Goal: Find specific page/section: Find specific page/section

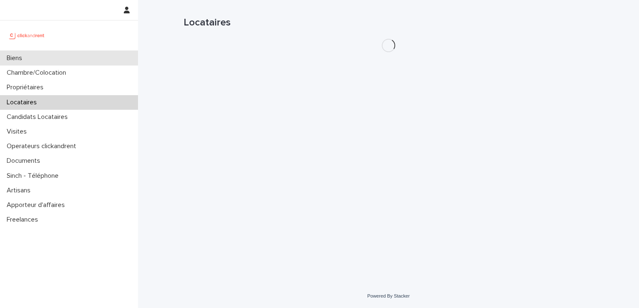
click at [25, 59] on p "Biens" at bounding box center [15, 58] width 25 height 8
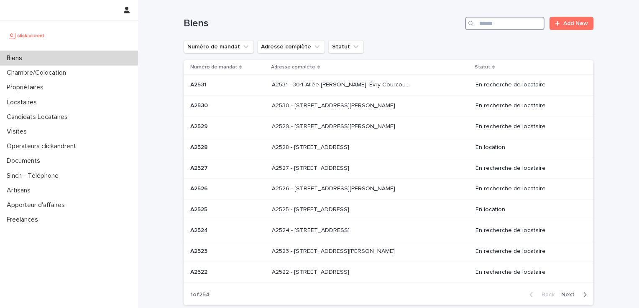
click at [506, 23] on input "Search" at bounding box center [504, 23] width 79 height 13
paste input "*****"
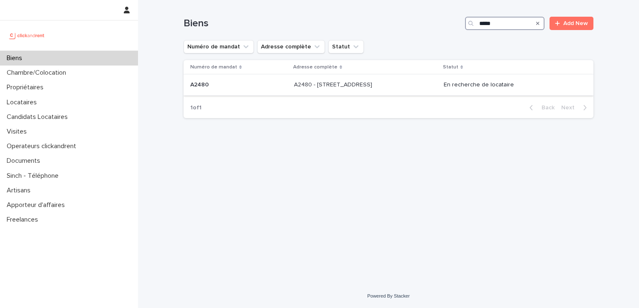
type input "*****"
click at [216, 78] on div "A2480 A2480" at bounding box center [238, 85] width 97 height 14
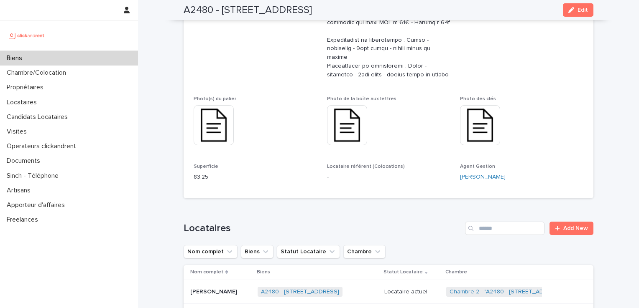
scroll to position [424, 0]
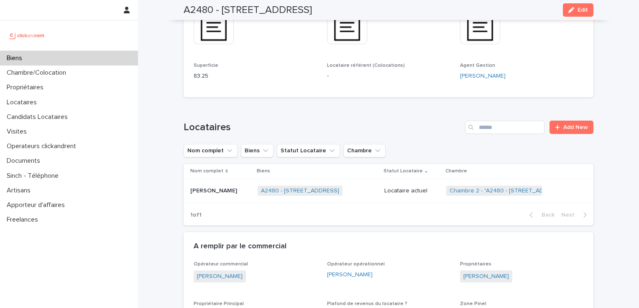
scroll to position [647, 0]
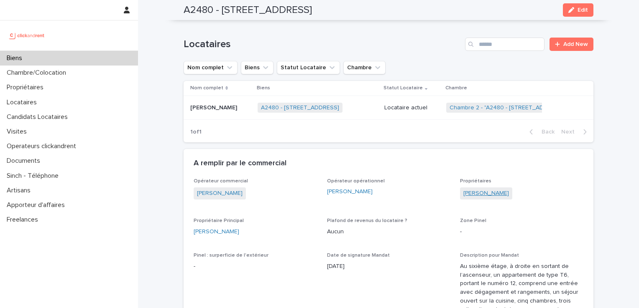
click at [470, 189] on link "[PERSON_NAME]" at bounding box center [486, 193] width 46 height 9
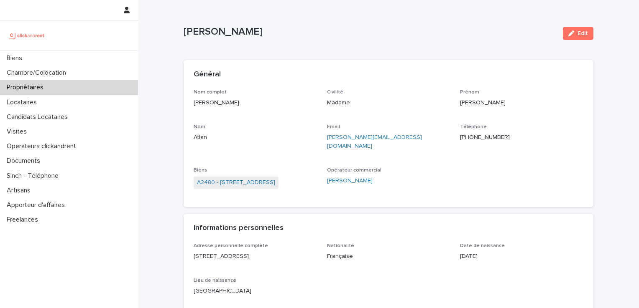
click at [382, 45] on div "[PERSON_NAME] Edit" at bounding box center [388, 33] width 410 height 33
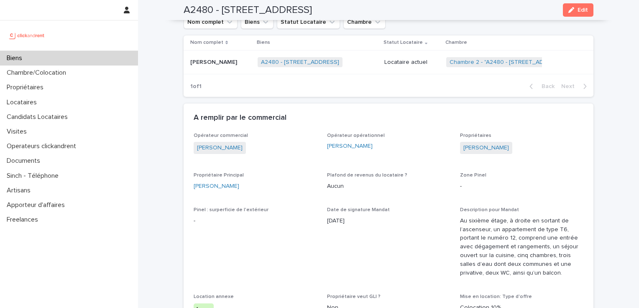
scroll to position [696, 0]
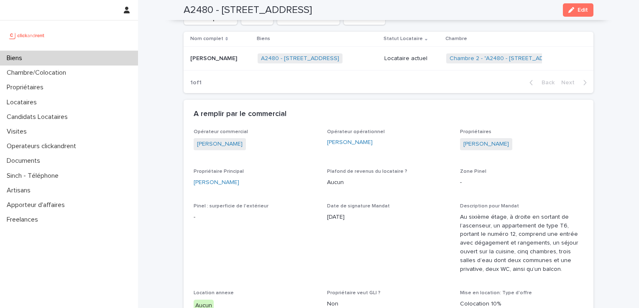
drag, startPoint x: 608, startPoint y: 79, endPoint x: 600, endPoint y: 82, distance: 8.6
drag, startPoint x: 209, startPoint y: 10, endPoint x: 177, endPoint y: 10, distance: 31.3
click at [177, 10] on div "A2480 - [STREET_ADDRESS] Edit" at bounding box center [388, 10] width 450 height 20
drag, startPoint x: 189, startPoint y: 15, endPoint x: 179, endPoint y: 8, distance: 12.3
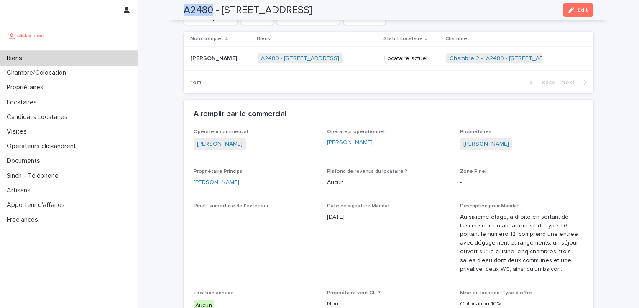
click at [167, 6] on div "A2480 - [STREET_ADDRESS] Edit" at bounding box center [388, 10] width 450 height 20
copy h2 "A2480"
